Goal: Task Accomplishment & Management: Manage account settings

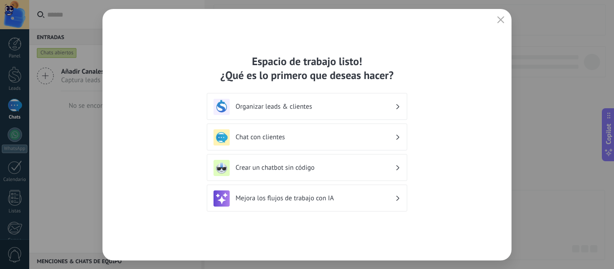
click at [333, 31] on div "Espacio de trabajo listo! ¿Qué es lo primero que deseas hacer? Organizar leads …" at bounding box center [307, 135] width 409 height 252
click at [385, 98] on div "Organizar leads & clientes" at bounding box center [307, 106] width 201 height 27
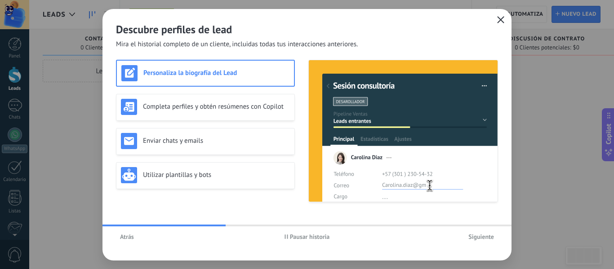
click at [502, 21] on use "button" at bounding box center [501, 19] width 7 height 7
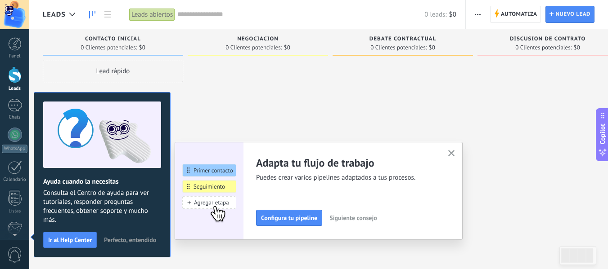
click at [16, 21] on div at bounding box center [14, 14] width 29 height 29
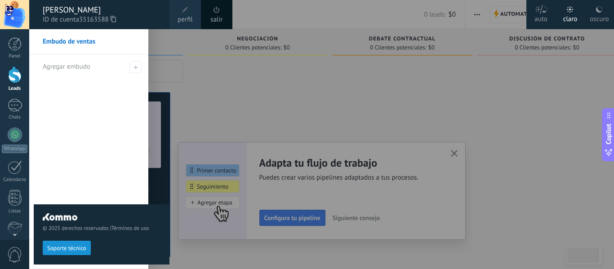
click at [16, 21] on div at bounding box center [14, 14] width 29 height 29
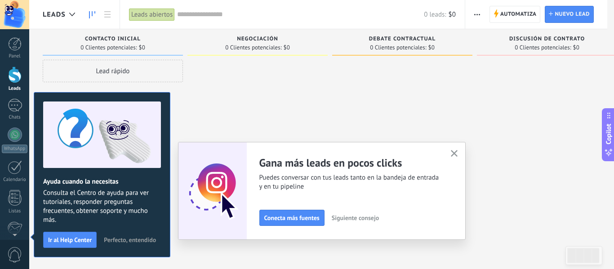
click at [281, 16] on input "text" at bounding box center [300, 14] width 247 height 9
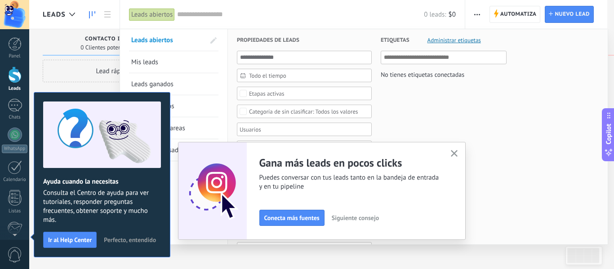
click at [521, 16] on div at bounding box center [307, 134] width 614 height 269
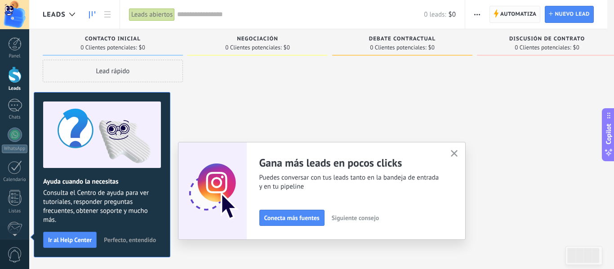
click at [517, 14] on span "Automatiza" at bounding box center [519, 14] width 36 height 16
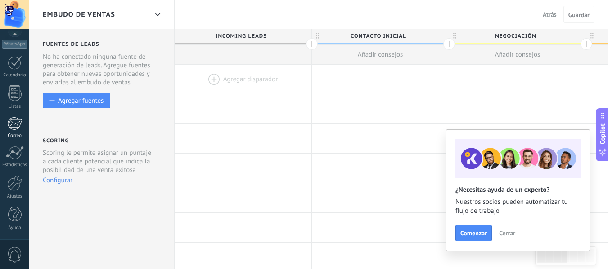
scroll to position [45, 0]
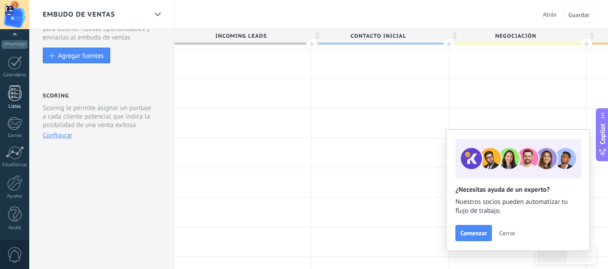
click at [15, 101] on link "Listas" at bounding box center [14, 97] width 29 height 24
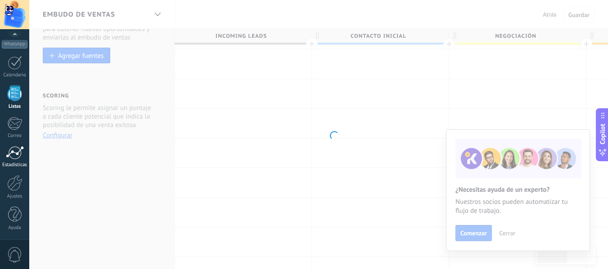
scroll to position [360, 0]
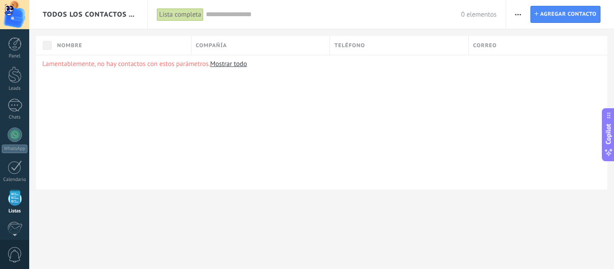
click at [12, 13] on div at bounding box center [14, 14] width 29 height 29
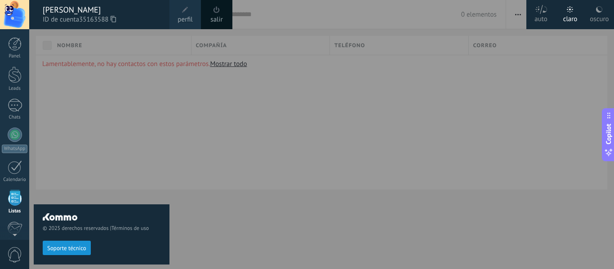
click at [435, 17] on div at bounding box center [336, 134] width 614 height 269
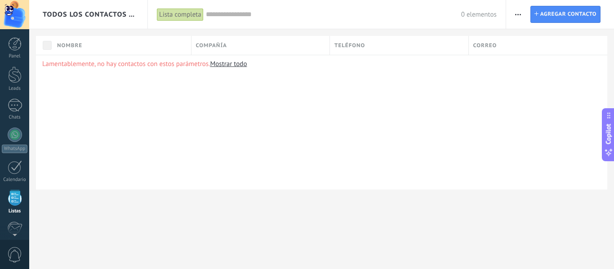
scroll to position [56, 0]
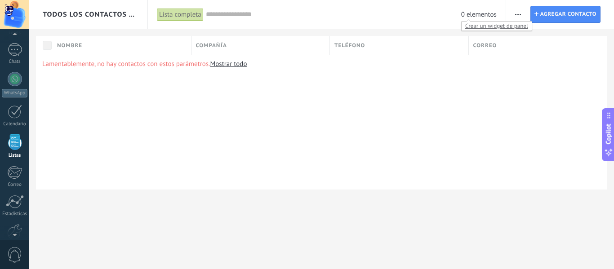
click at [480, 17] on span "0 elementos" at bounding box center [479, 14] width 36 height 9
click at [516, 14] on icon "button" at bounding box center [518, 14] width 6 height 1
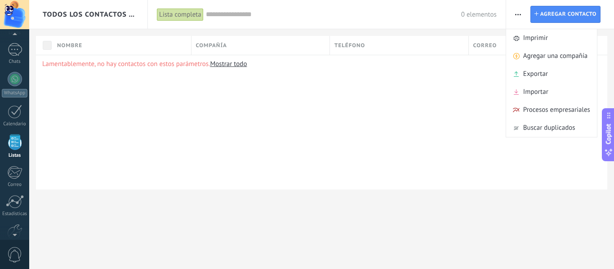
click at [424, 11] on input "text" at bounding box center [333, 14] width 255 height 9
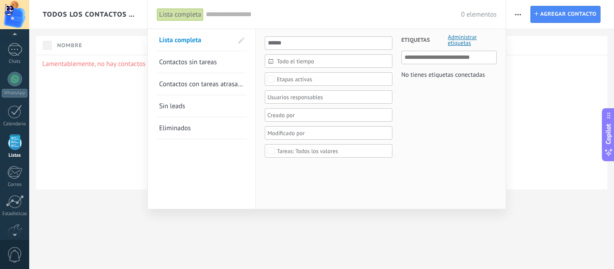
click at [521, 14] on div at bounding box center [307, 134] width 614 height 269
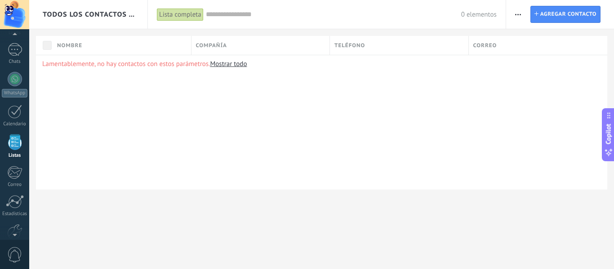
click at [521, 14] on use "button" at bounding box center [518, 14] width 6 height 1
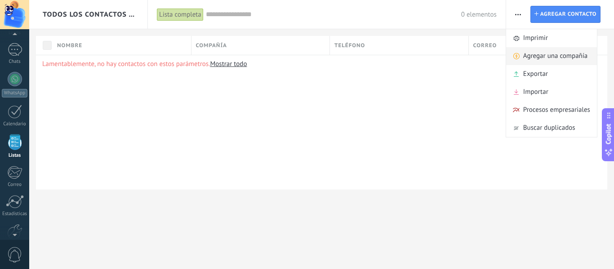
click at [554, 54] on span "Agregar una compañía" at bounding box center [556, 56] width 64 height 18
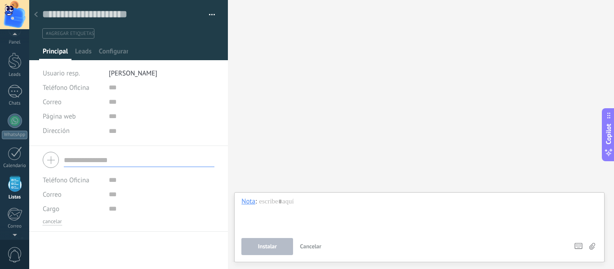
scroll to position [6, 0]
click at [11, 15] on div at bounding box center [14, 14] width 29 height 29
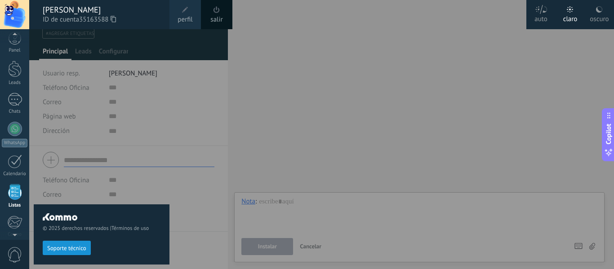
drag, startPoint x: 484, startPoint y: 13, endPoint x: 478, endPoint y: 13, distance: 6.3
click at [483, 13] on div at bounding box center [336, 134] width 614 height 269
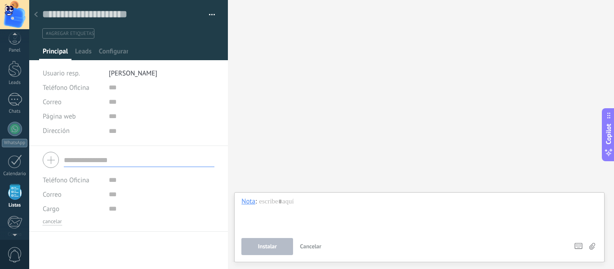
scroll to position [56, 0]
click at [209, 20] on button "button" at bounding box center [208, 14] width 13 height 13
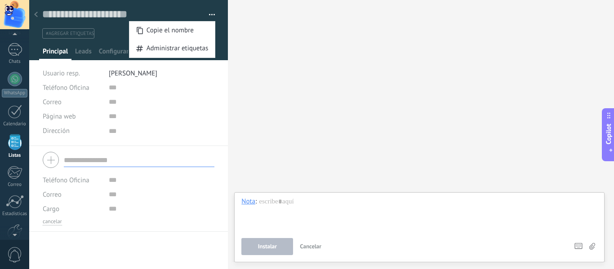
click at [209, 13] on button "button" at bounding box center [208, 14] width 13 height 13
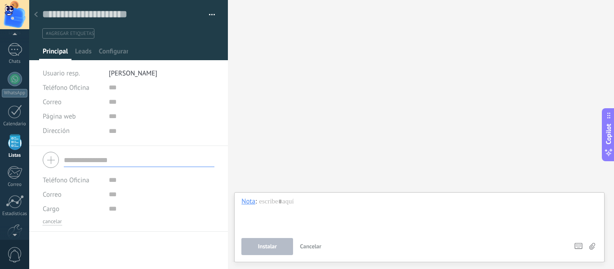
click at [22, 15] on div at bounding box center [14, 14] width 29 height 29
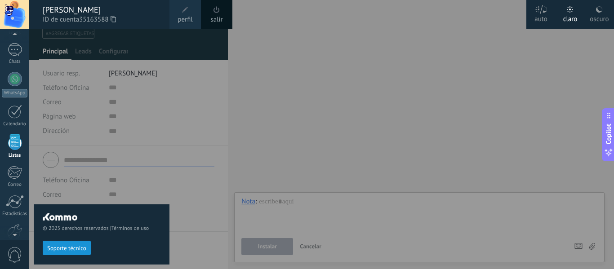
click at [12, 13] on div at bounding box center [14, 14] width 29 height 29
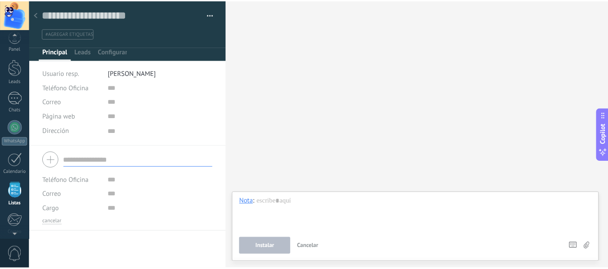
scroll to position [0, 0]
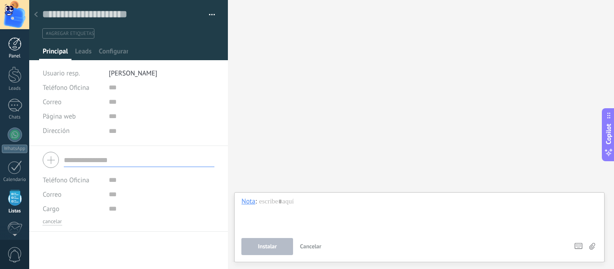
click at [15, 40] on div at bounding box center [14, 43] width 13 height 13
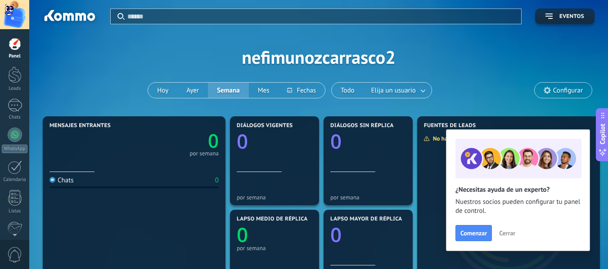
click at [16, 47] on div at bounding box center [14, 43] width 13 height 13
click at [509, 31] on div "Aplicar Eventos nefimunozcarrasco2 [DATE] [DATE] Semana Mes Todo Elija un usuar…" at bounding box center [318, 57] width 551 height 114
